Goal: Download file/media

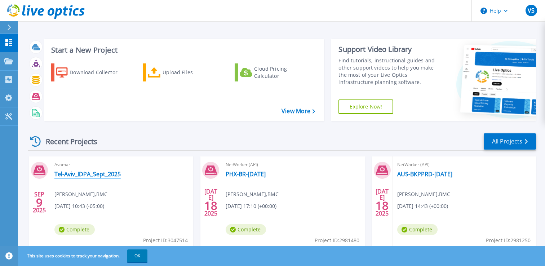
click at [107, 173] on link "Tel-Aviv_IDPA_Sept_2025" at bounding box center [87, 174] width 66 height 7
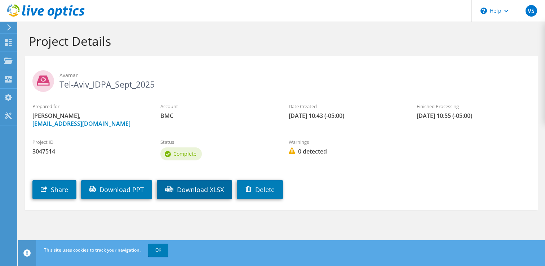
click at [202, 194] on link "Download XLSX" at bounding box center [194, 189] width 75 height 19
